Goal: Register for event/course

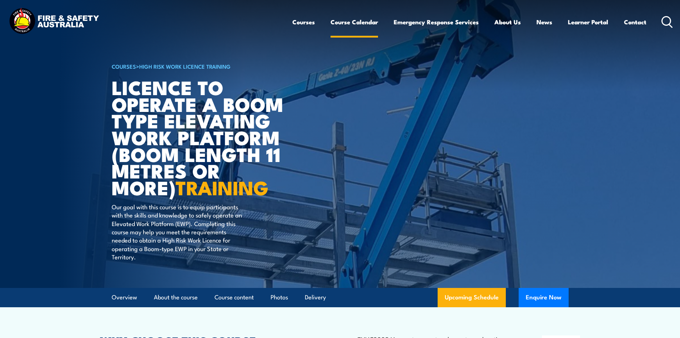
click at [349, 18] on link "Course Calendar" at bounding box center [355, 22] width 48 height 19
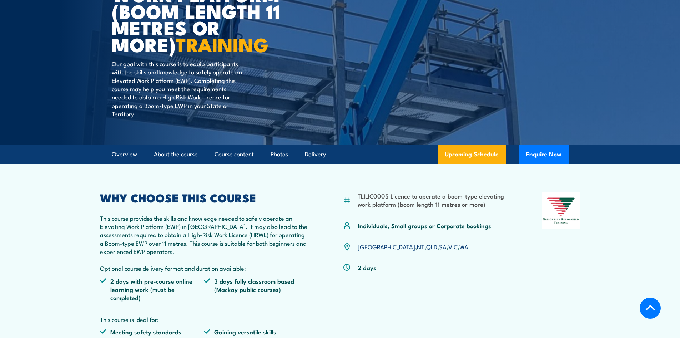
scroll to position [231, 0]
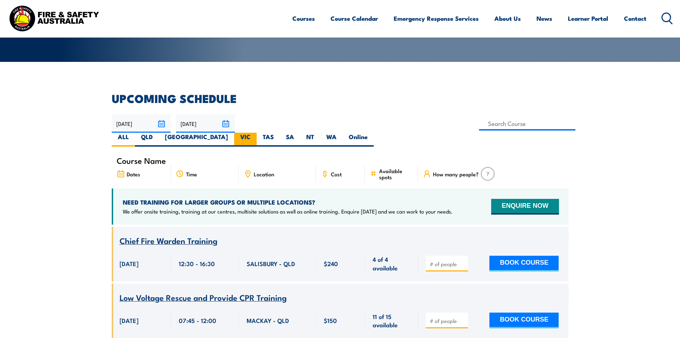
click at [257, 133] on label "VIC" at bounding box center [245, 140] width 23 height 14
click at [255, 133] on input "VIC" at bounding box center [253, 135] width 5 height 5
radio input "true"
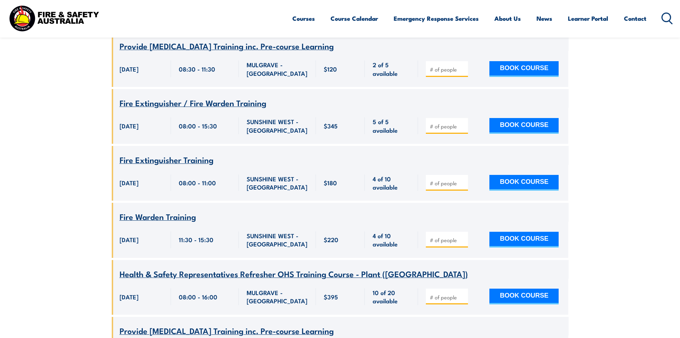
scroll to position [1307, 0]
